Goal: Task Accomplishment & Management: Complete application form

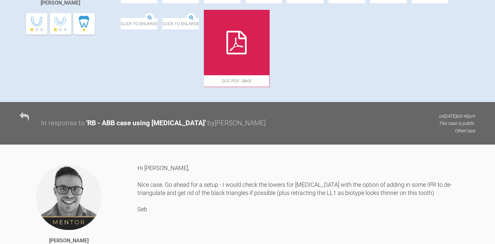
scroll to position [226, 0]
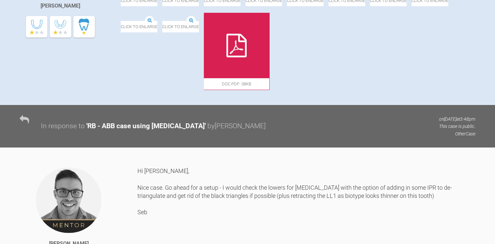
click at [269, 78] on div at bounding box center [236, 45] width 65 height 65
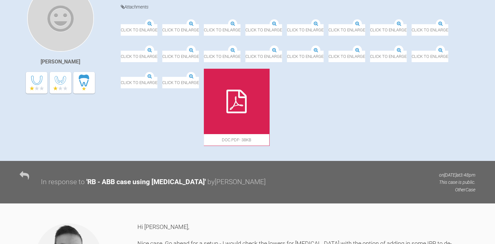
scroll to position [142, 0]
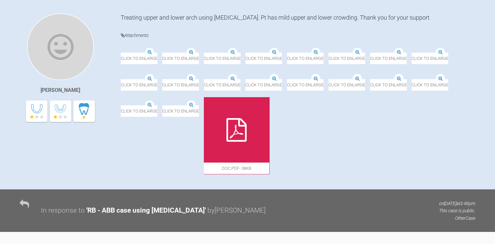
click at [162, 53] on img at bounding box center [162, 53] width 0 height 0
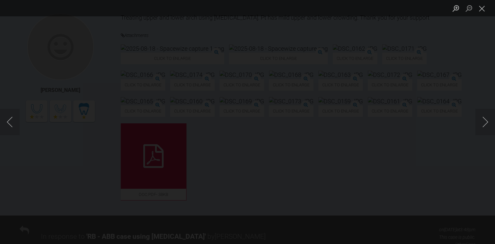
click at [275, 92] on div "Lightbox" at bounding box center [247, 122] width 495 height 244
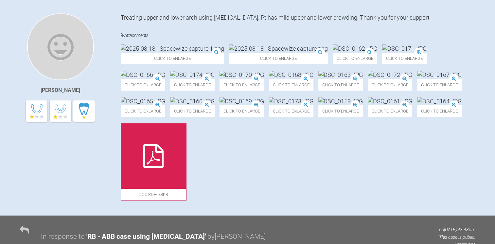
click at [229, 53] on img at bounding box center [278, 49] width 99 height 8
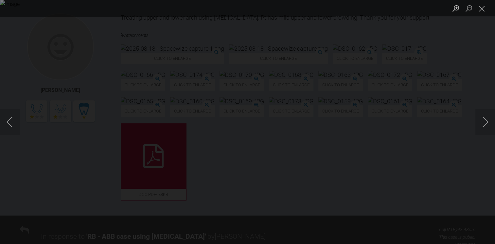
click at [58, 70] on div "Lightbox" at bounding box center [247, 122] width 495 height 244
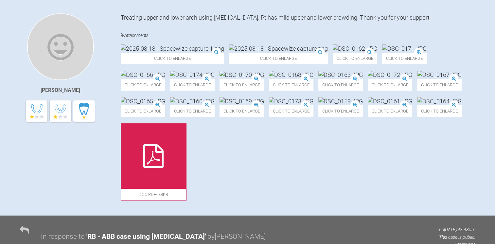
click at [166, 53] on img at bounding box center [172, 49] width 103 height 8
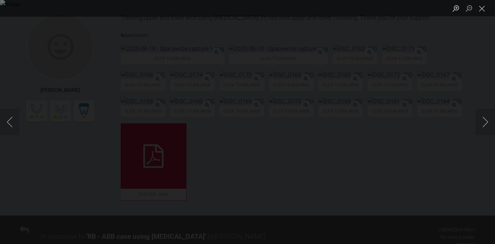
click at [86, 50] on div "Lightbox" at bounding box center [247, 122] width 495 height 244
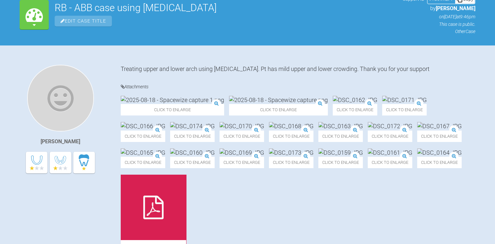
scroll to position [0, 0]
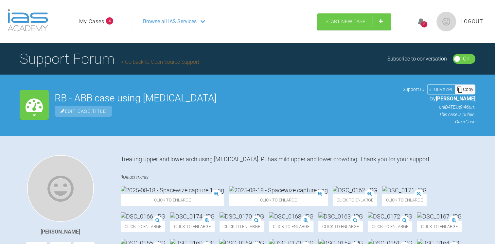
click at [202, 18] on div "Browse all IAS Services" at bounding box center [221, 21] width 169 height 16
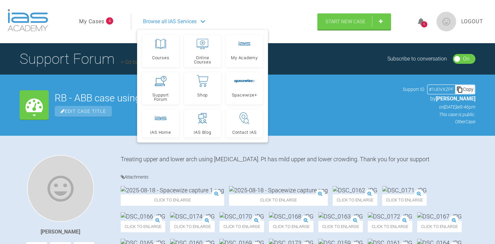
click at [291, 80] on div "My Cases RB - ABB case using clear aligners Edit Case Title Support ID # 1U0VXZ…" at bounding box center [247, 105] width 495 height 61
click at [340, 86] on div "RB - ABB case using clear aligners Edit Case Title Support ID # 1U0VXZPF Copy b…" at bounding box center [265, 104] width 421 height 41
click at [202, 16] on div "Browse all IAS Services" at bounding box center [221, 21] width 169 height 16
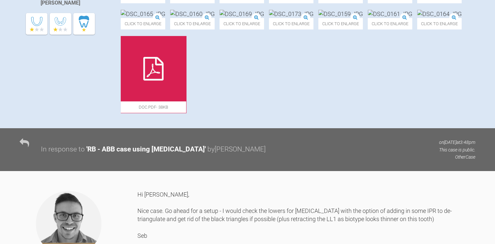
scroll to position [256, 0]
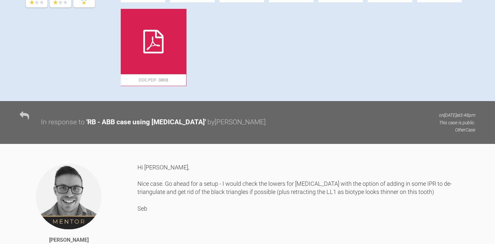
click at [164, 53] on icon at bounding box center [153, 42] width 20 height 24
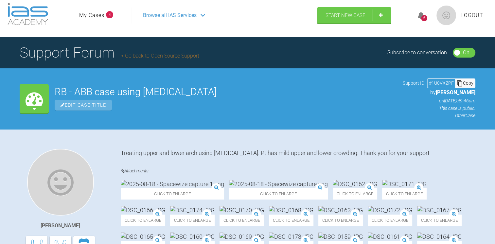
scroll to position [0, 0]
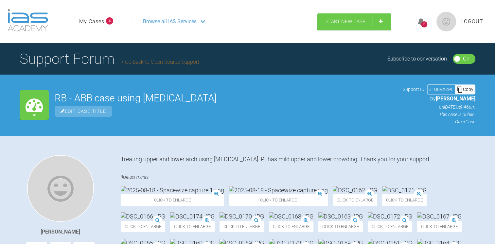
click at [189, 24] on span "Browse all IAS Services" at bounding box center [170, 21] width 54 height 9
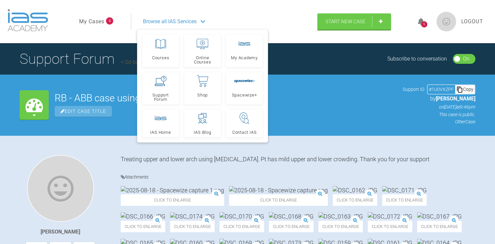
click at [298, 68] on div "Support Forum Go back to Open Source Support Subscribe to conversation On Off" at bounding box center [247, 58] width 495 height 31
click at [302, 154] on div "Matthew Gough Treating upper and lower arch using clear aligners. Pt has mild u…" at bounding box center [247, 246] width 495 height 222
click at [189, 22] on span "Browse all IAS Services" at bounding box center [170, 21] width 54 height 9
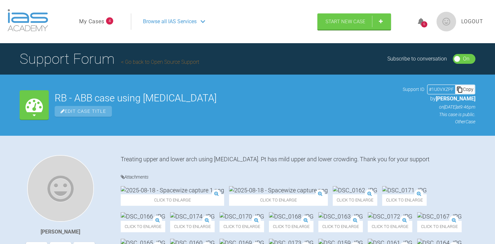
click at [422, 16] on div "6" at bounding box center [424, 21] width 25 height 15
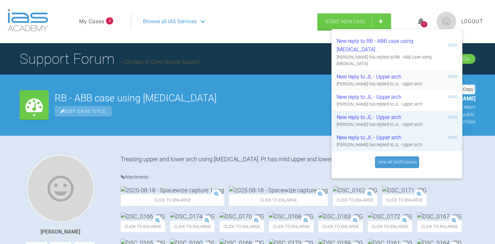
click at [392, 76] on div "New reply to JL - Upper arch" at bounding box center [376, 77] width 78 height 9
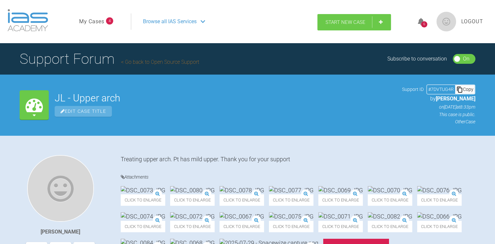
click at [366, 24] on link "Start New Case" at bounding box center [354, 22] width 74 height 16
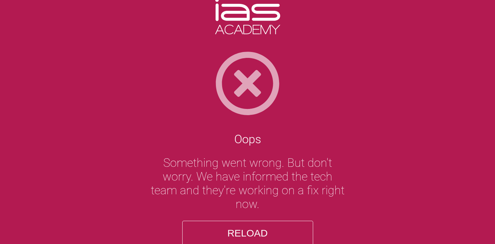
click at [266, 234] on button "Reload" at bounding box center [247, 233] width 131 height 25
click at [242, 231] on button "Reload" at bounding box center [247, 233] width 131 height 25
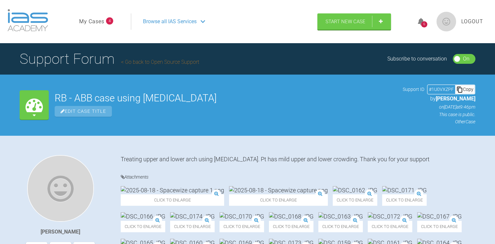
click at [364, 26] on link "Start New Case" at bounding box center [354, 21] width 74 height 16
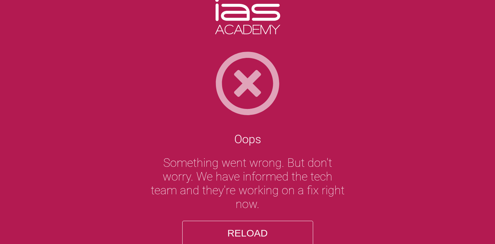
click at [262, 232] on button "Reload" at bounding box center [247, 233] width 131 height 25
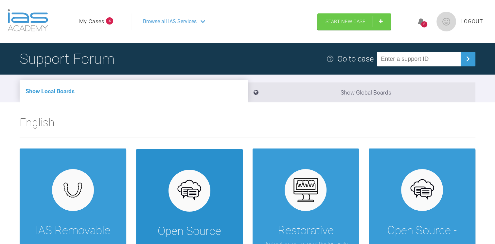
click at [192, 217] on div "Open Source Support Ortho Forum for ALL non-IAS appliances and ALL other extern…" at bounding box center [189, 229] width 107 height 161
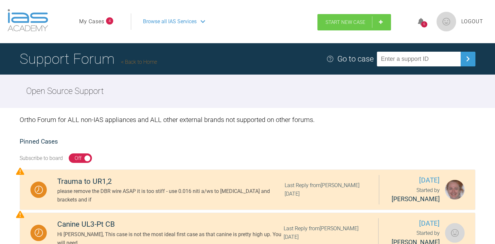
click at [349, 21] on span "Start New Case" at bounding box center [346, 22] width 40 height 6
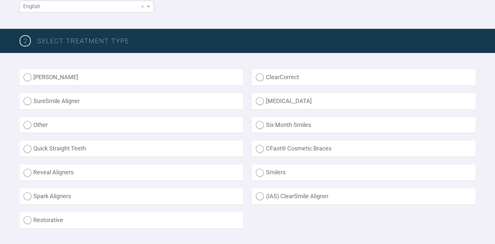
scroll to position [151, 0]
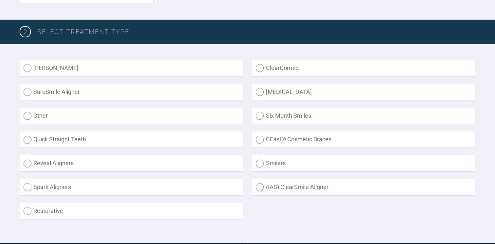
click at [34, 110] on label "Other" at bounding box center [132, 116] width 224 height 16
radio input "true"
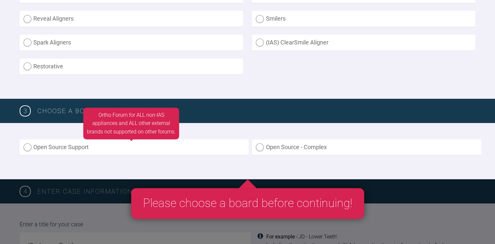
click at [86, 148] on label "Open Source Support" at bounding box center [134, 147] width 229 height 16
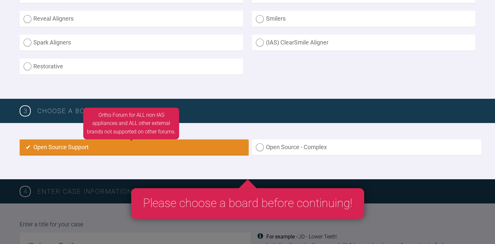
radio input "true"
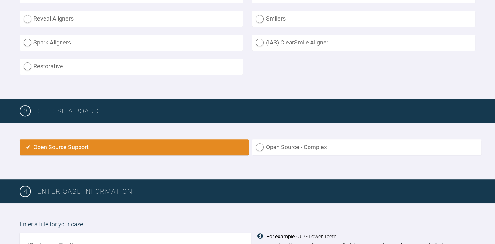
scroll to position [435, 0]
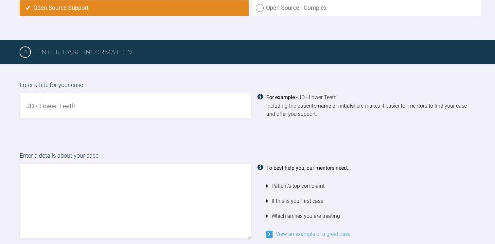
click at [88, 109] on input "text" at bounding box center [135, 105] width 231 height 25
type input "LE - Upper and lower ABB case with clear aligners"
click at [87, 194] on textarea at bounding box center [135, 201] width 231 height 75
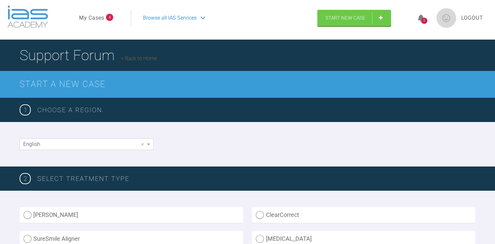
scroll to position [0, 0]
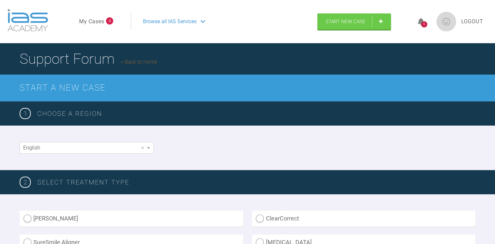
click at [419, 20] on icon at bounding box center [421, 22] width 7 height 8
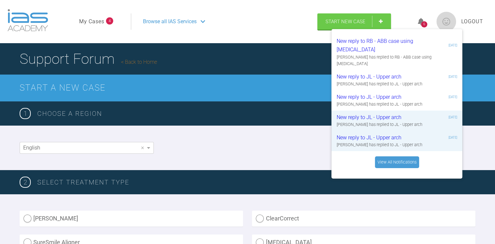
click at [215, 172] on div "2 SELECT TREATMENT TYPE" at bounding box center [247, 182] width 495 height 24
click at [419, 22] on icon at bounding box center [421, 22] width 7 height 8
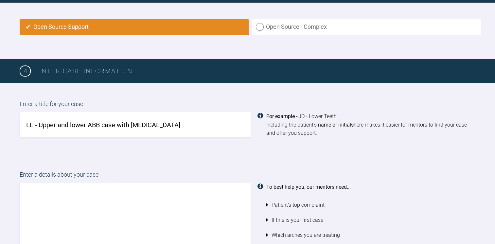
scroll to position [432, 0]
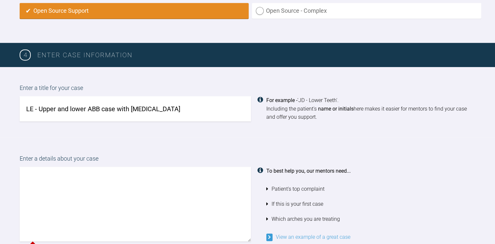
click at [151, 188] on textarea at bounding box center [135, 204] width 231 height 75
paste textarea "Treating upper and lower arch using [MEDICAL_DATA]. Pt has mild upper and lower…"
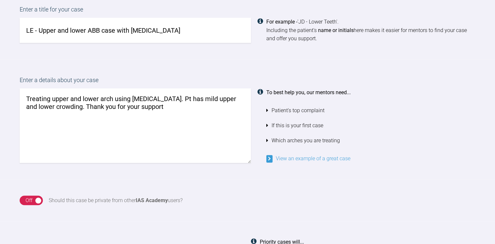
scroll to position [498, 0]
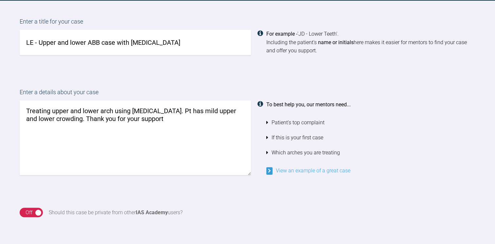
click at [26, 116] on textarea "Treating upper and lower arch using [MEDICAL_DATA]. Pt has mild upper and lower…" at bounding box center [135, 137] width 231 height 75
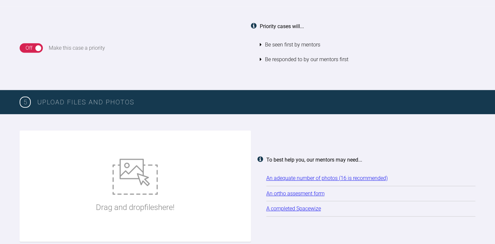
scroll to position [764, 0]
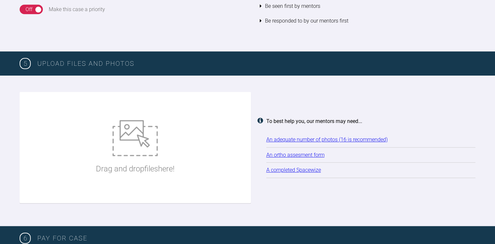
type textarea "Treating upper and lower arch using clear aligners. Pt has mild upper and moder…"
click at [162, 118] on div "Drag and drop files here!" at bounding box center [135, 148] width 79 height 98
type input "C:\fakepath\DSC_0209.JPG"
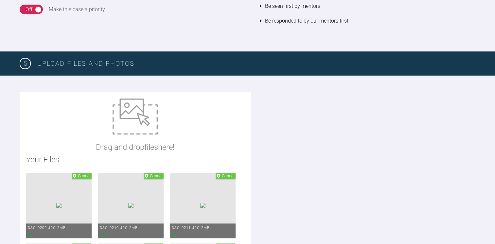
click at [140, 113] on img at bounding box center [135, 117] width 45 height 36
type input "C:\fakepath\doc LE.pdf"
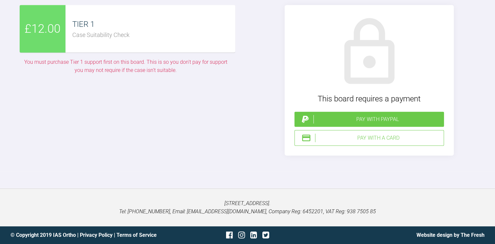
scroll to position [1636, 0]
click at [368, 140] on div "Pay with a Card" at bounding box center [378, 138] width 126 height 9
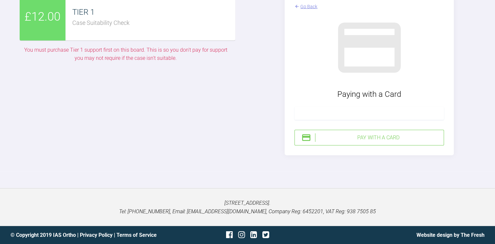
scroll to position [1648, 0]
click at [359, 172] on div at bounding box center [247, 180] width 495 height 16
click at [377, 136] on div "Pay with a Card" at bounding box center [378, 138] width 126 height 9
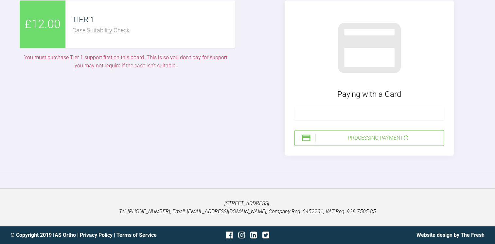
scroll to position [1641, 0]
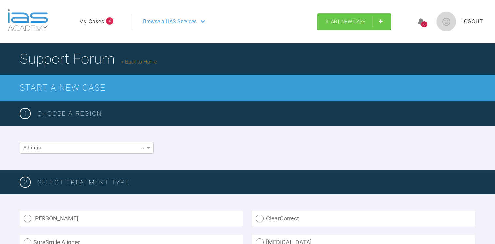
click at [417, 21] on div "6" at bounding box center [424, 21] width 25 height 15
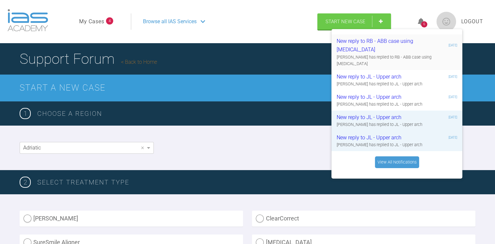
click at [399, 53] on div "New reply to RB - ABB case using [MEDICAL_DATA]" at bounding box center [376, 45] width 78 height 17
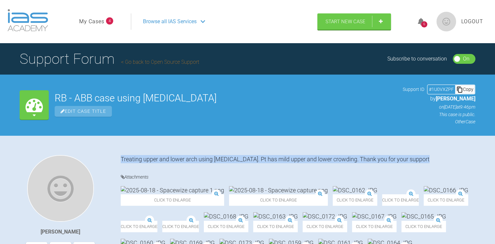
drag, startPoint x: 419, startPoint y: 159, endPoint x: 121, endPoint y: 157, distance: 297.5
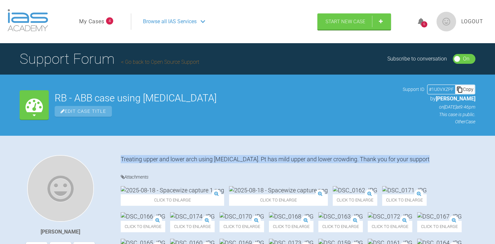
click at [121, 157] on div "Treating upper and lower arch using [MEDICAL_DATA]. Pt has mild upper and lower…" at bounding box center [298, 159] width 355 height 8
copy div "Treating upper and lower arch using [MEDICAL_DATA]. Pt has mild upper and lower…"
